Goal: Task Accomplishment & Management: Use online tool/utility

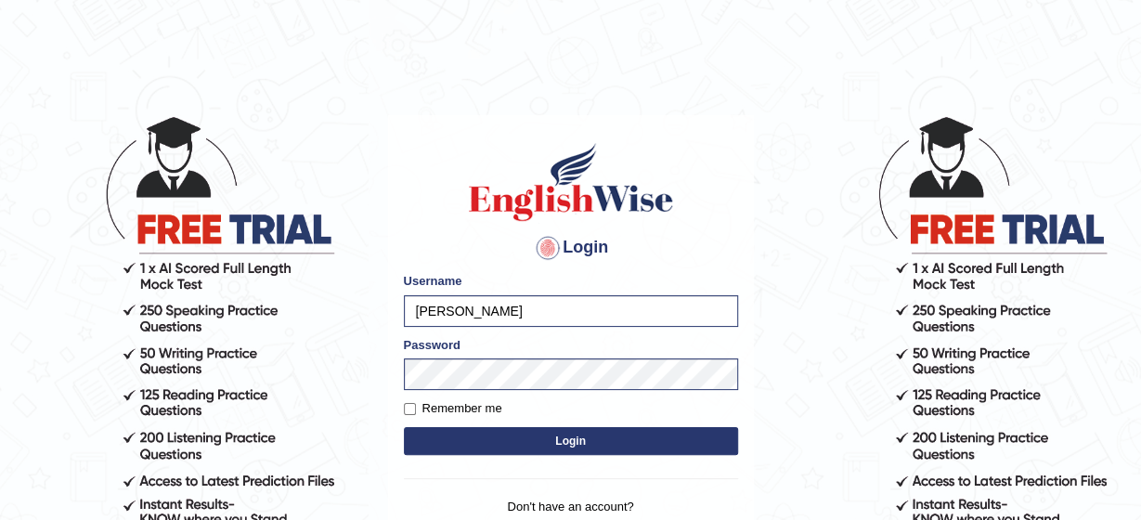
click at [507, 437] on button "Login" at bounding box center [571, 441] width 334 height 28
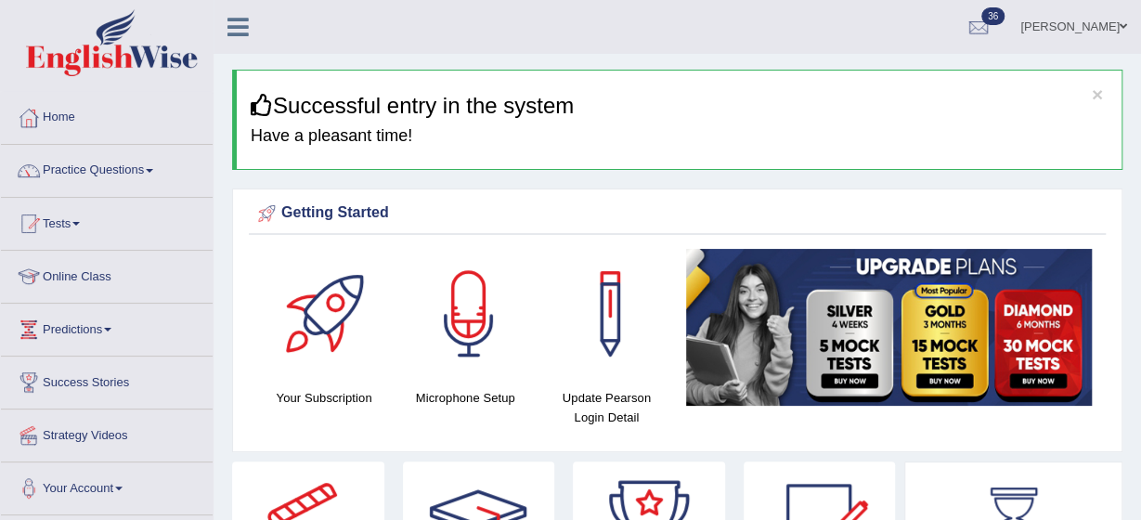
click at [147, 167] on link "Practice Questions" at bounding box center [107, 168] width 212 height 46
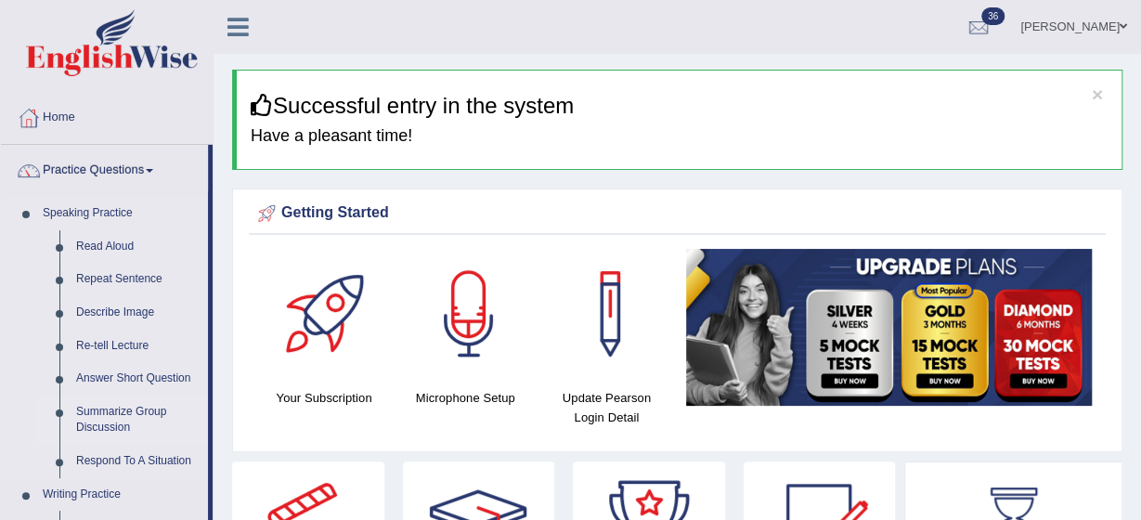
click at [94, 415] on link "Summarize Group Discussion" at bounding box center [138, 420] width 140 height 49
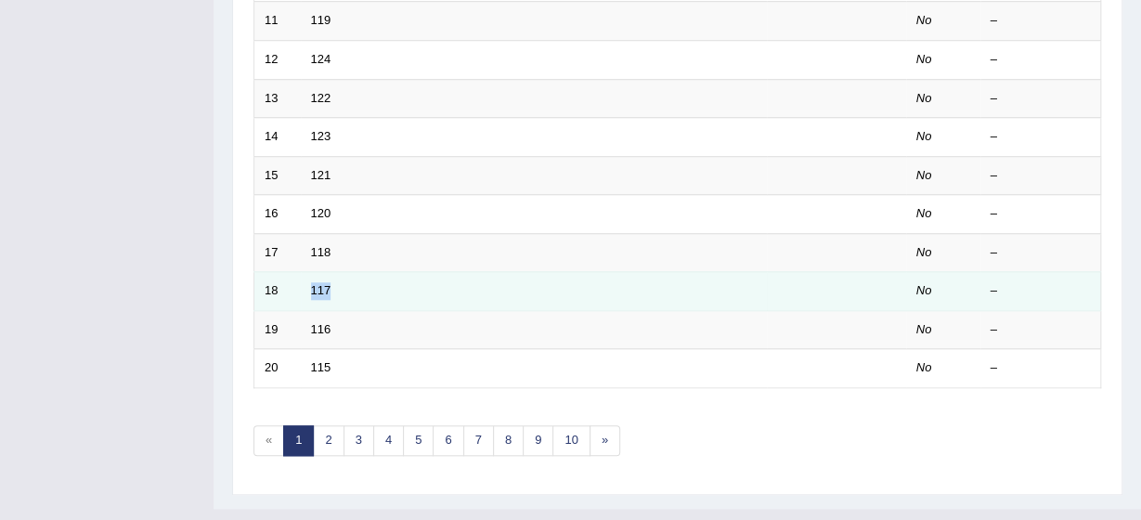
drag, startPoint x: 0, startPoint y: 0, endPoint x: 311, endPoint y: 249, distance: 398.3
click at [311, 272] on td "117" at bounding box center [534, 291] width 466 height 39
click at [318, 283] on link "117" at bounding box center [321, 290] width 20 height 14
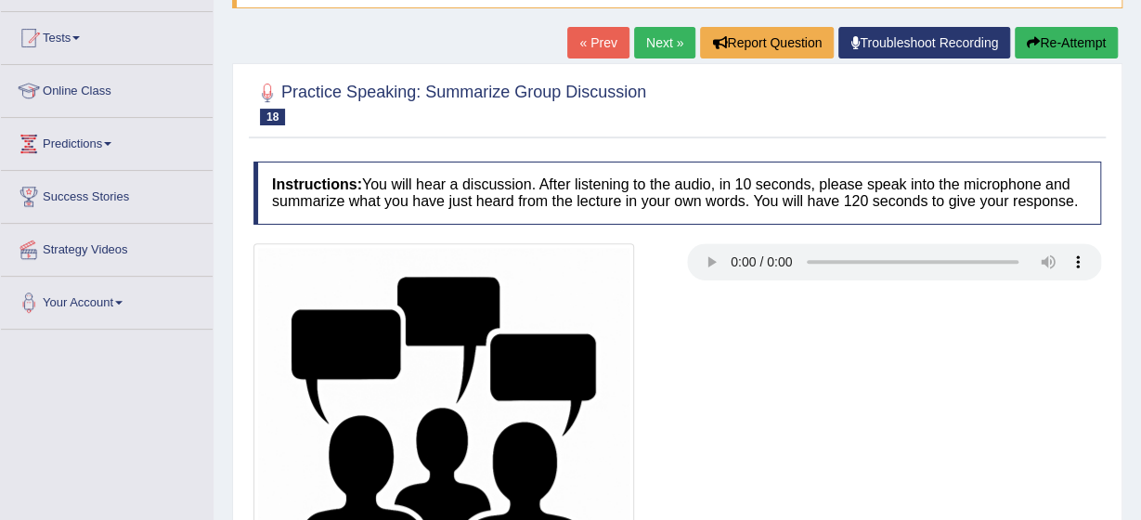
scroll to position [409, 0]
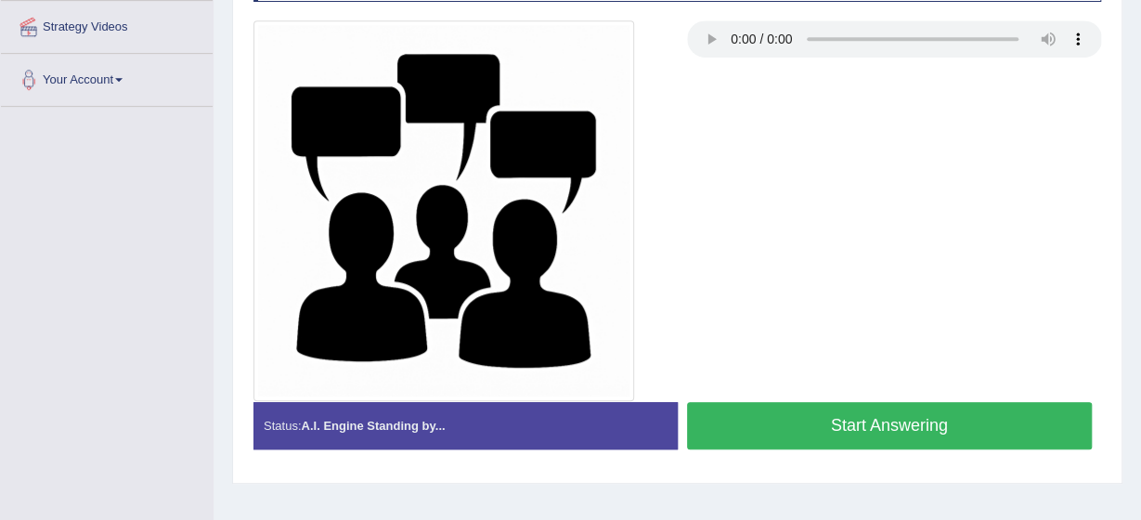
click at [969, 422] on button "Start Answering" at bounding box center [890, 425] width 406 height 47
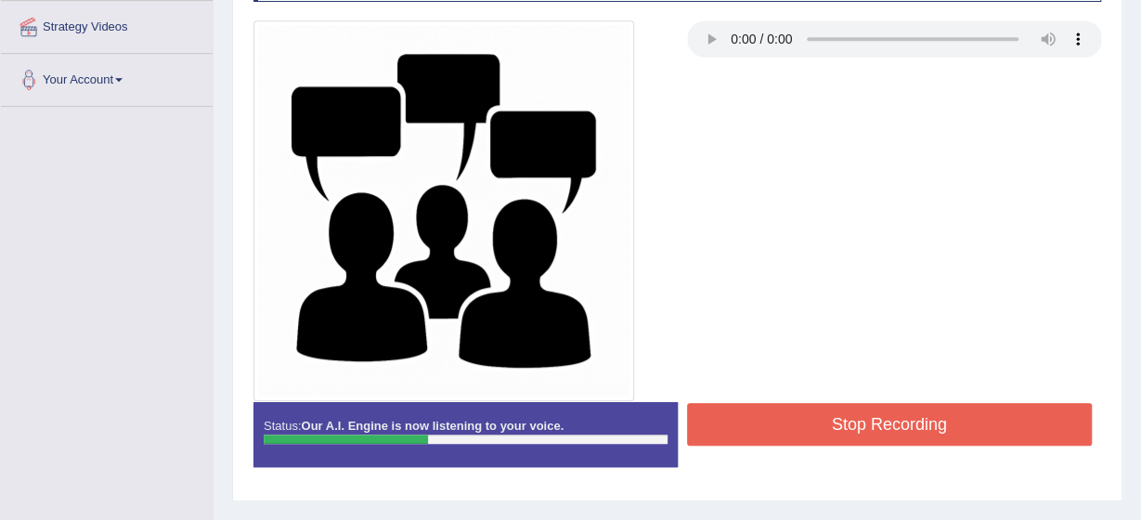
click at [969, 422] on button "Stop Recording" at bounding box center [890, 424] width 406 height 43
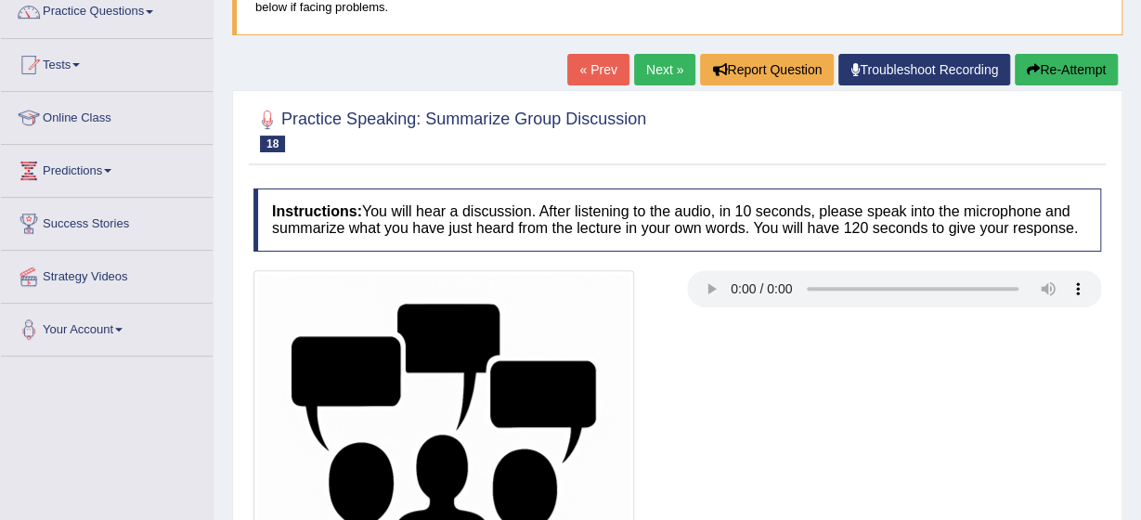
scroll to position [455, 0]
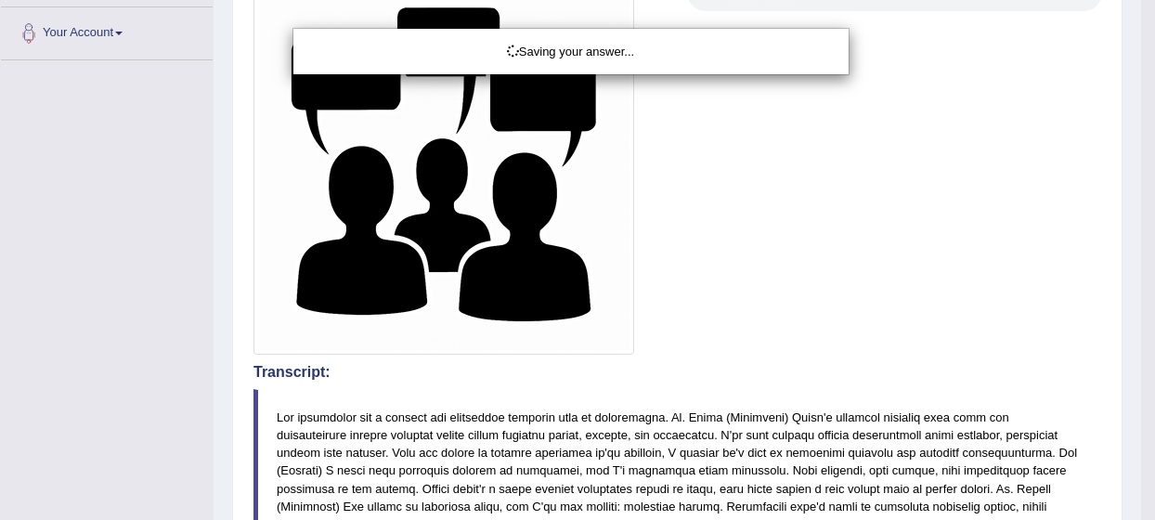
click at [640, 136] on div "Saving your answer..." at bounding box center [577, 260] width 1155 height 520
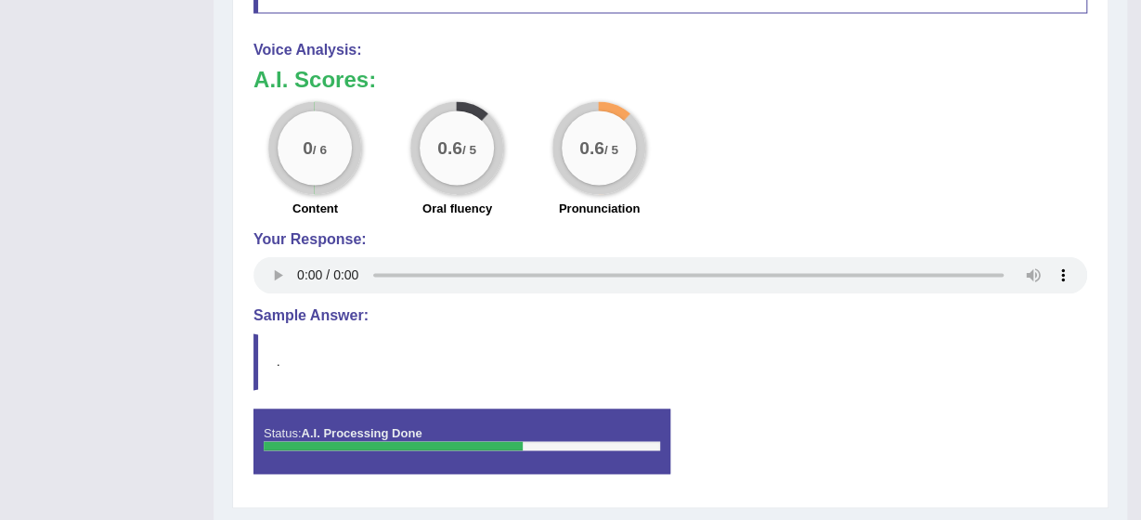
scroll to position [1358, 0]
